Goal: Find specific page/section: Find specific page/section

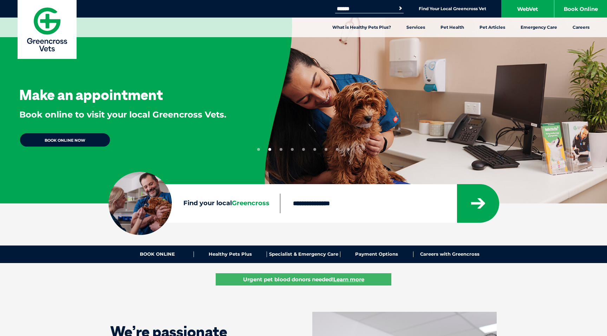
click at [332, 205] on input "Find your local Greencross" at bounding box center [368, 204] width 176 height 20
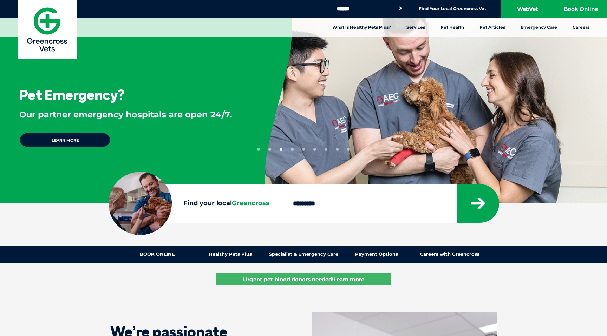
type input "*********"
click at [457, 184] on button "submit" at bounding box center [478, 203] width 42 height 39
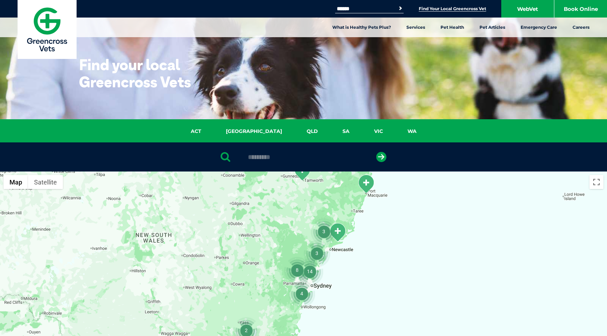
drag, startPoint x: 391, startPoint y: 300, endPoint x: 411, endPoint y: 195, distance: 107.5
click at [410, 195] on div at bounding box center [303, 307] width 607 height 271
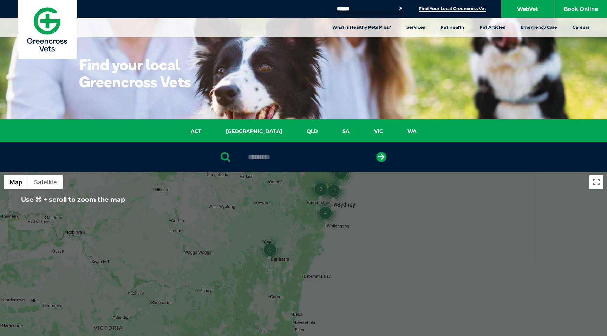
click at [348, 192] on div at bounding box center [303, 307] width 607 height 271
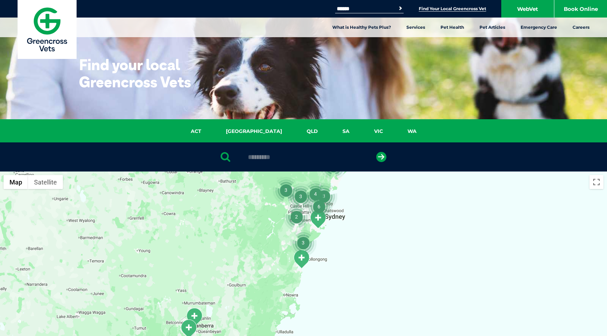
click at [331, 213] on img "6" at bounding box center [319, 207] width 27 height 27
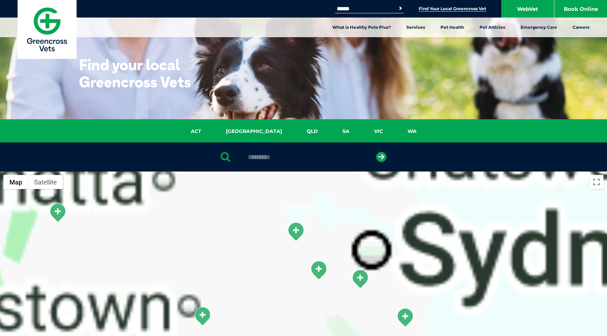
click at [331, 213] on div at bounding box center [303, 307] width 607 height 271
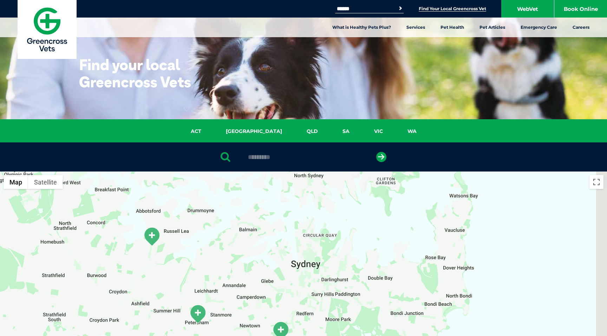
drag, startPoint x: 459, startPoint y: 271, endPoint x: 347, endPoint y: 246, distance: 114.5
click at [347, 246] on div at bounding box center [303, 307] width 607 height 271
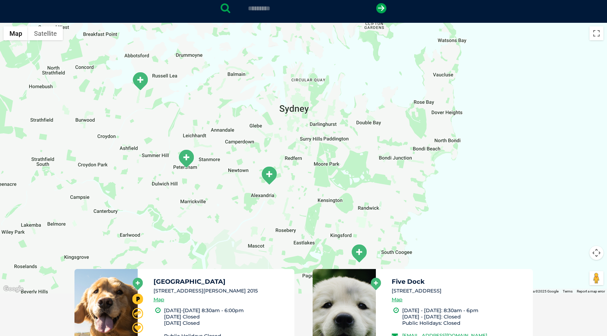
scroll to position [161, 0]
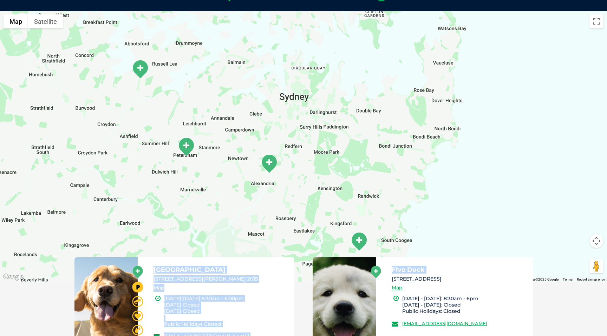
drag, startPoint x: 390, startPoint y: 277, endPoint x: 414, endPoint y: 178, distance: 101.5
click at [413, 178] on div "← Move left → Move right ↑ Move up ↓ Move down + Zoom in - Zoom out Home Jump l…" at bounding box center [303, 286] width 607 height 551
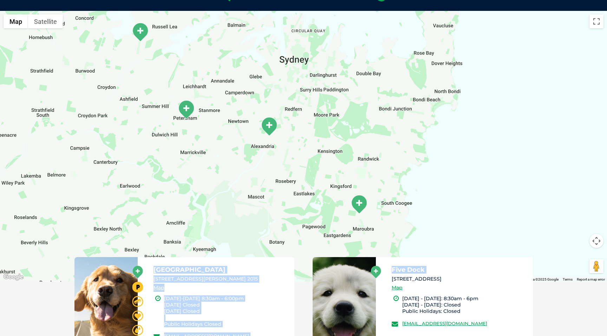
drag, startPoint x: 414, startPoint y: 178, endPoint x: 415, endPoint y: 95, distance: 83.2
click at [415, 95] on div at bounding box center [303, 146] width 607 height 271
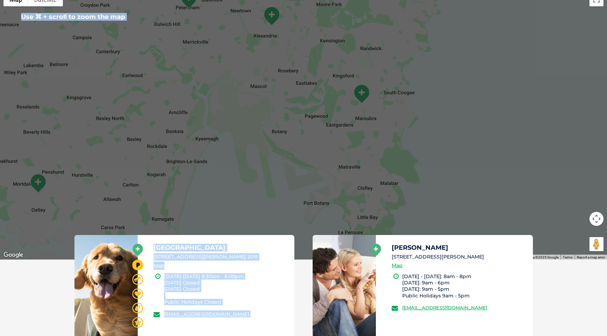
scroll to position [184, 0]
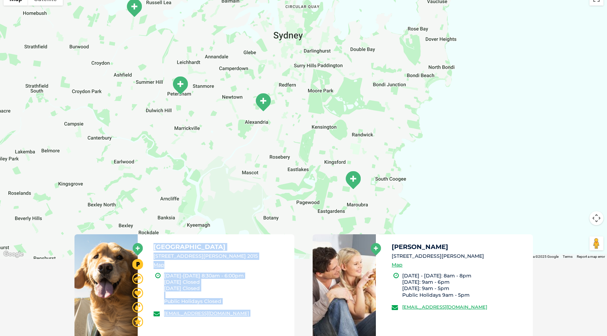
drag, startPoint x: 518, startPoint y: 120, endPoint x: 511, endPoint y: 231, distance: 111.9
click at [510, 230] on div at bounding box center [303, 123] width 607 height 271
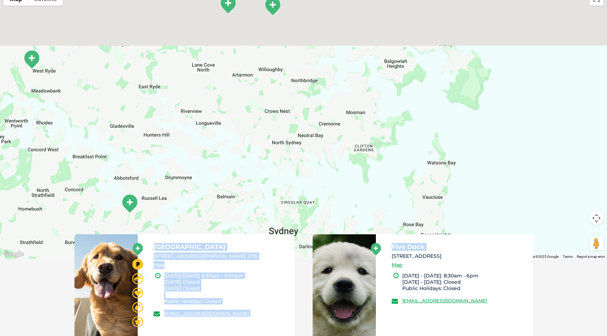
drag, startPoint x: 458, startPoint y: 90, endPoint x: 457, endPoint y: 208, distance: 118.0
click at [457, 206] on div at bounding box center [303, 123] width 607 height 271
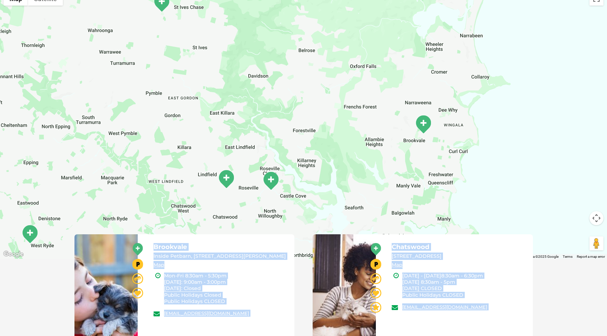
drag, startPoint x: 436, startPoint y: 146, endPoint x: 426, endPoint y: 129, distance: 19.5
click at [426, 129] on div at bounding box center [303, 123] width 607 height 271
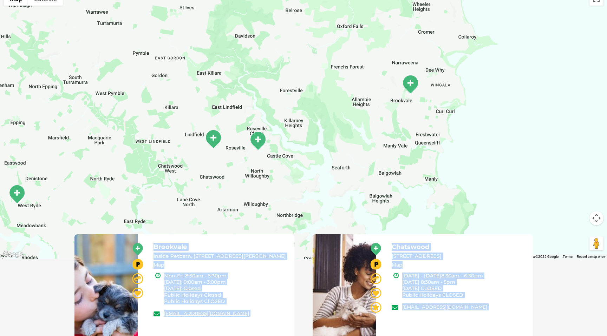
click at [409, 82] on img "Brookvale" at bounding box center [410, 84] width 18 height 19
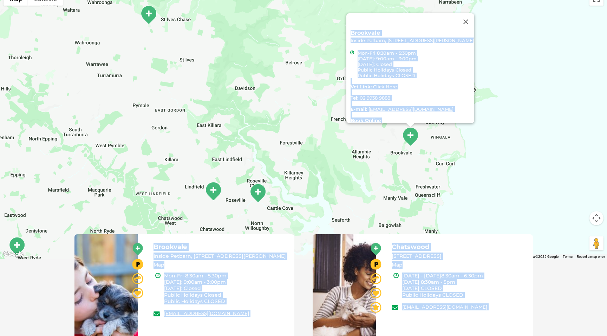
click at [409, 73] on li "Mon-Fri 8:30am - 5:30pm [DATE]: 9:00am - 3:00pm [DATE]: Closed Public Holidays …" at bounding box center [416, 64] width 117 height 28
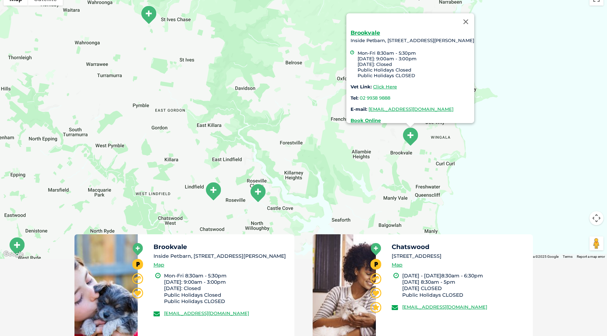
drag, startPoint x: 387, startPoint y: 93, endPoint x: 354, endPoint y: 94, distance: 33.0
click at [354, 94] on div "Brookvale Inside Petbarn, [STREET_ADDRESS][PERSON_NAME] Mon-Fri 8:30am - 5:30pm…" at bounding box center [413, 76] width 124 height 93
copy link "02 9938 9888"
